Goal: Task Accomplishment & Management: Use online tool/utility

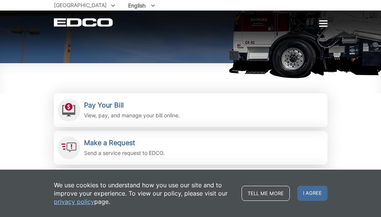
scroll to position [151, 0]
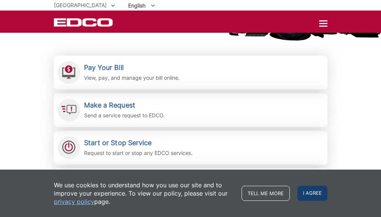
click at [327, 196] on span "I agree" at bounding box center [312, 193] width 30 height 15
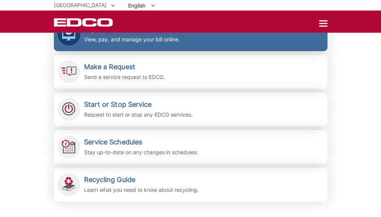
scroll to position [188, 0]
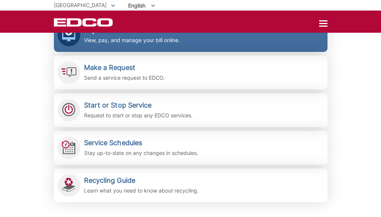
click at [84, 44] on p "View, pay, and manage your bill online." at bounding box center [132, 40] width 96 height 8
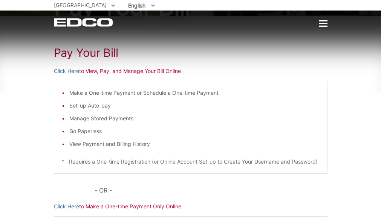
scroll to position [113, 0]
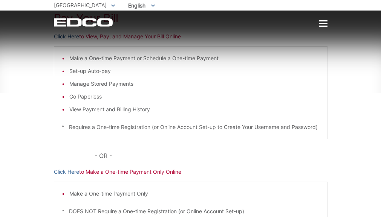
click at [54, 41] on link "Click Here" at bounding box center [66, 36] width 25 height 8
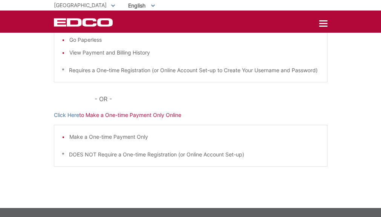
scroll to position [226, 0]
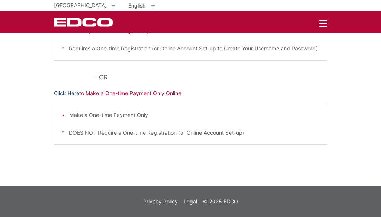
click at [54, 98] on link "Click Here" at bounding box center [66, 93] width 25 height 8
